Goal: Task Accomplishment & Management: Manage account settings

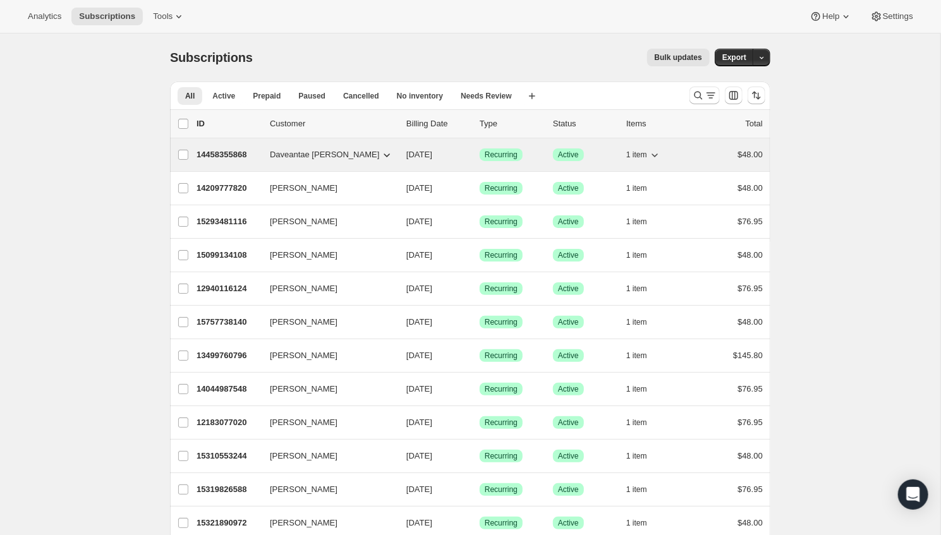
click at [221, 151] on p "14458355868" at bounding box center [228, 154] width 63 height 13
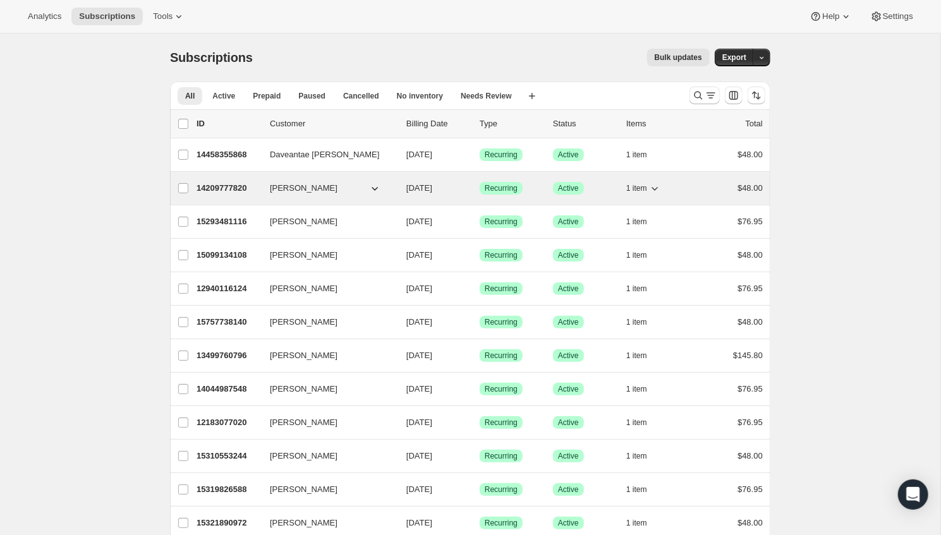
click at [226, 186] on p "14209777820" at bounding box center [228, 188] width 63 height 13
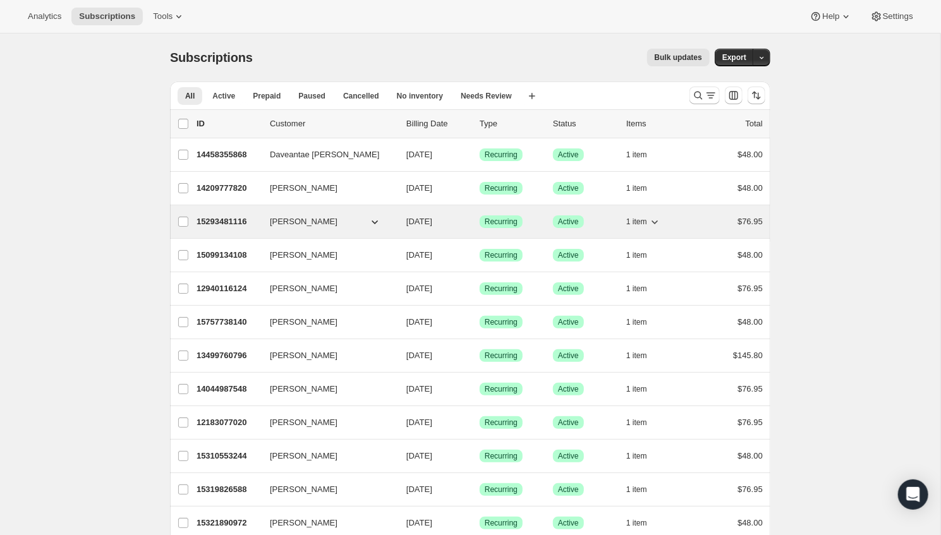
click at [226, 217] on p "15293481116" at bounding box center [228, 221] width 63 height 13
